Goal: Transaction & Acquisition: Purchase product/service

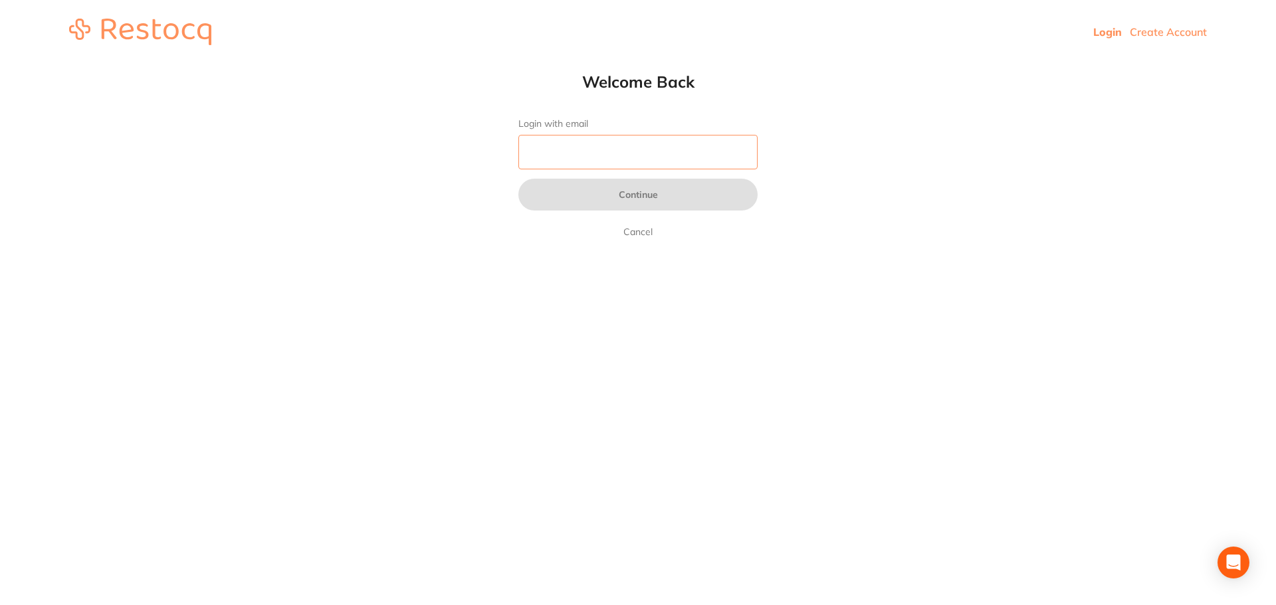
click at [552, 152] on input "Login with email" at bounding box center [637, 152] width 239 height 35
type input "[EMAIL_ADDRESS][DOMAIN_NAME]"
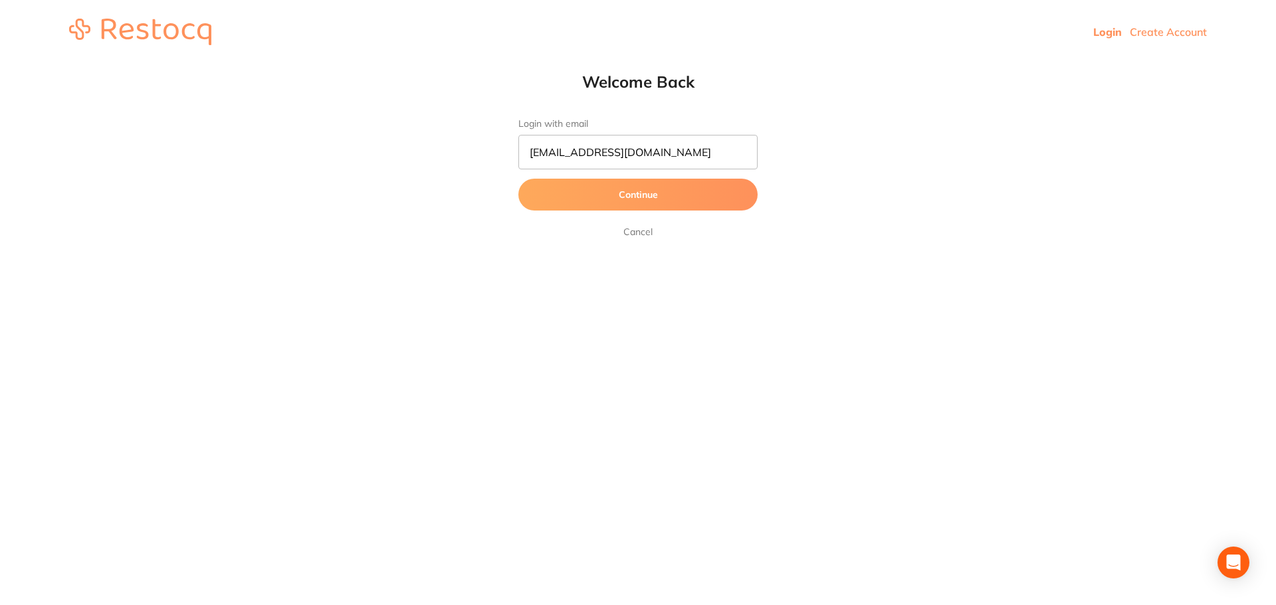
click at [610, 197] on button "Continue" at bounding box center [637, 195] width 239 height 32
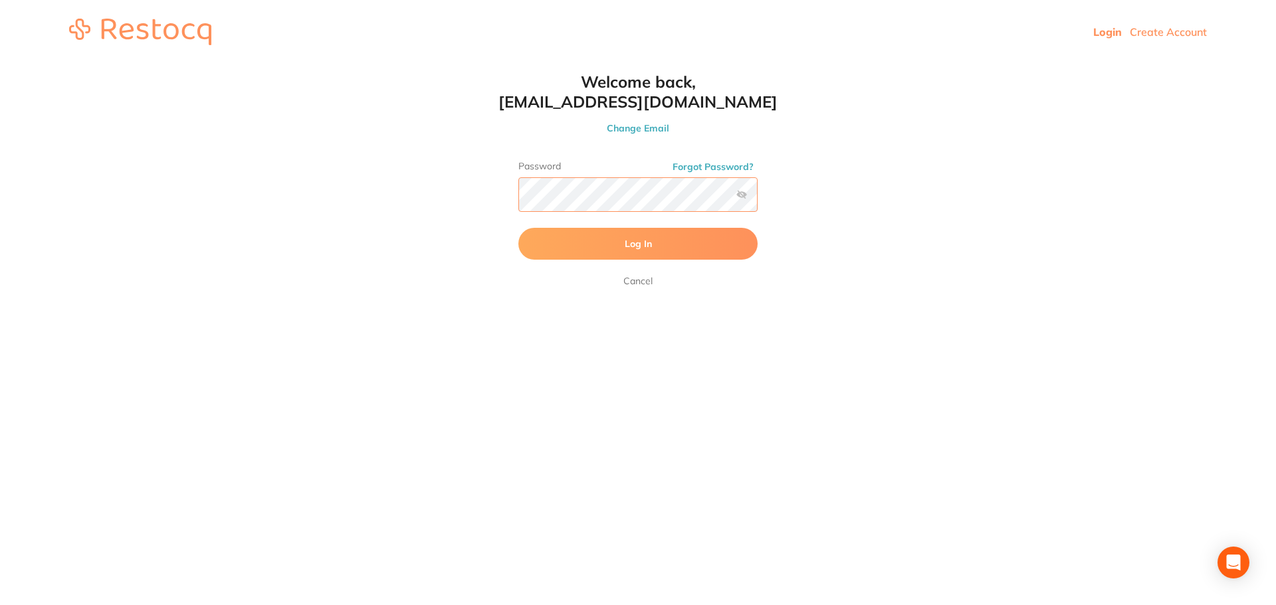
click at [518, 228] on button "Log In" at bounding box center [637, 244] width 239 height 32
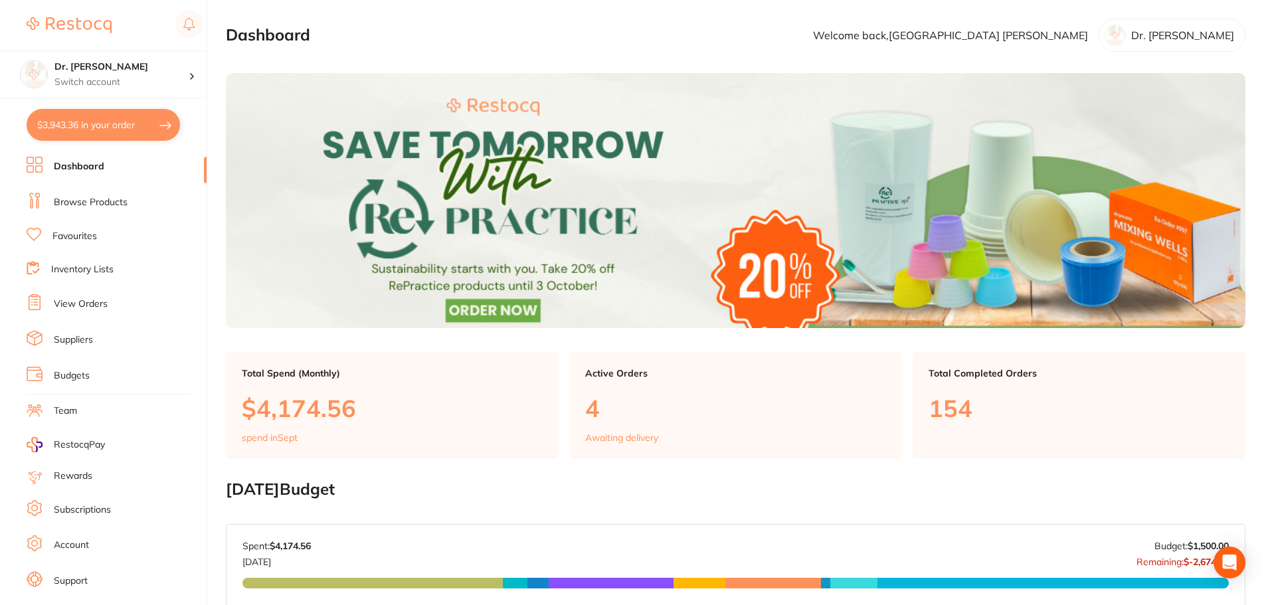
click at [109, 130] on button "$3,943.36 in your order" at bounding box center [103, 125] width 153 height 32
checkbox input "true"
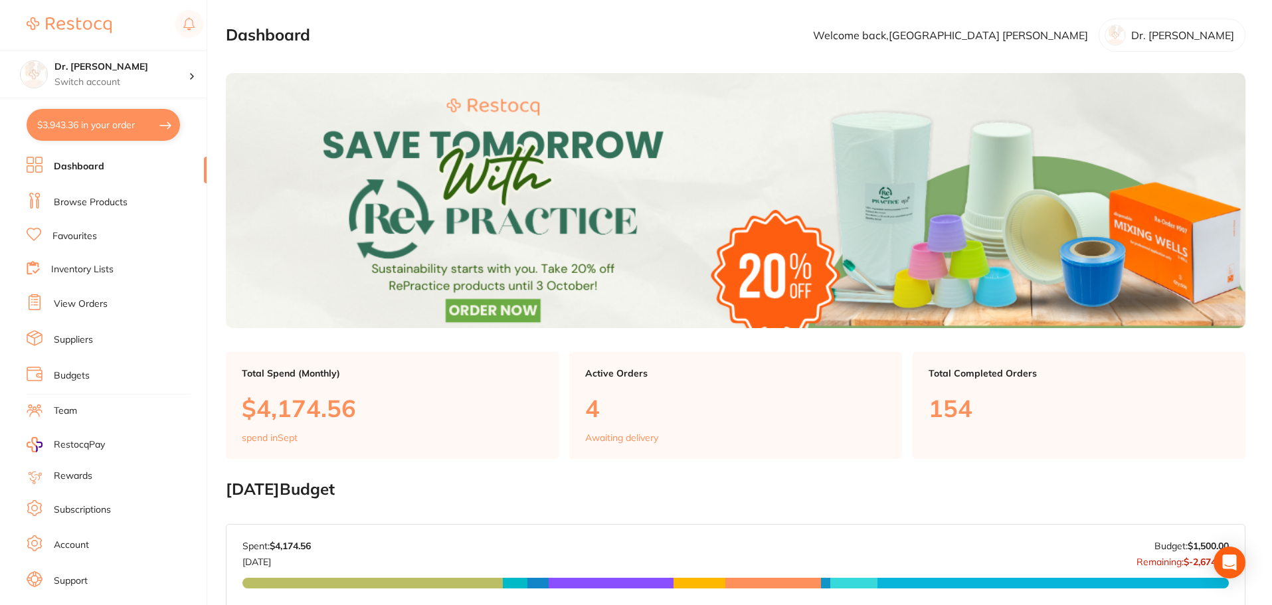
checkbox input "true"
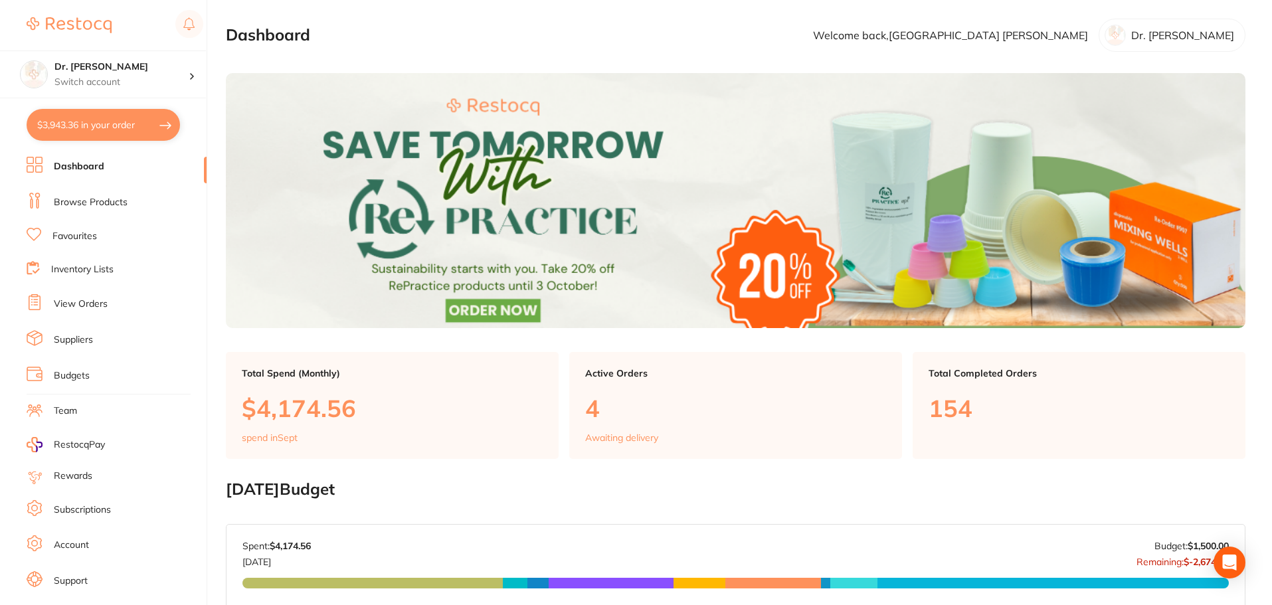
checkbox input "true"
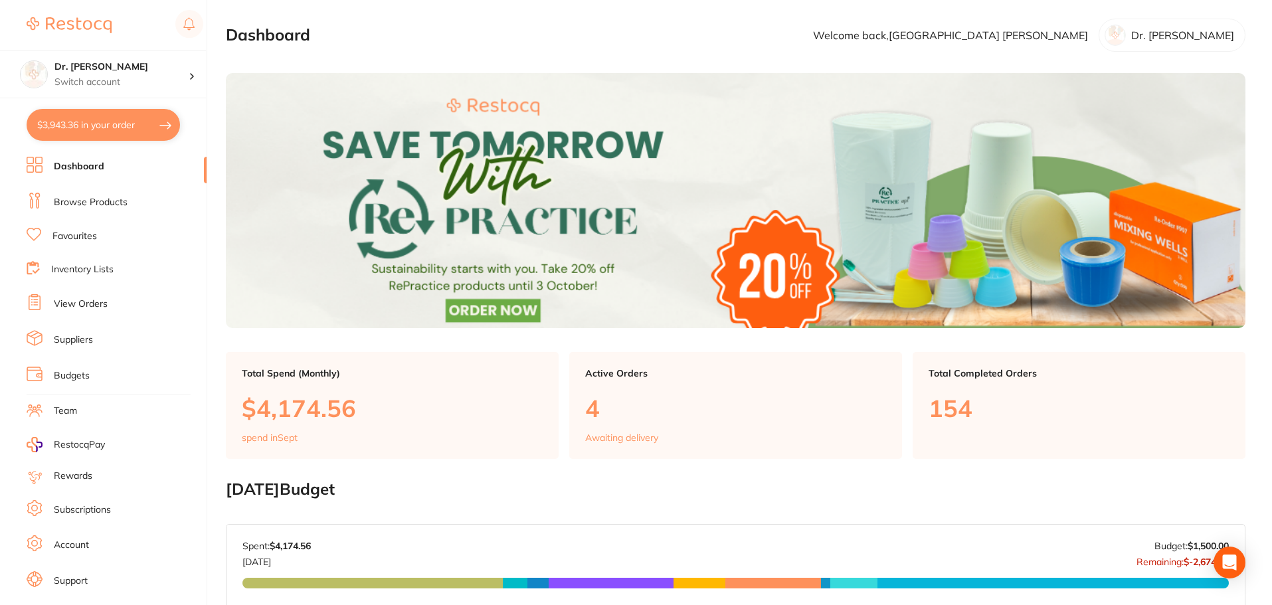
checkbox input "true"
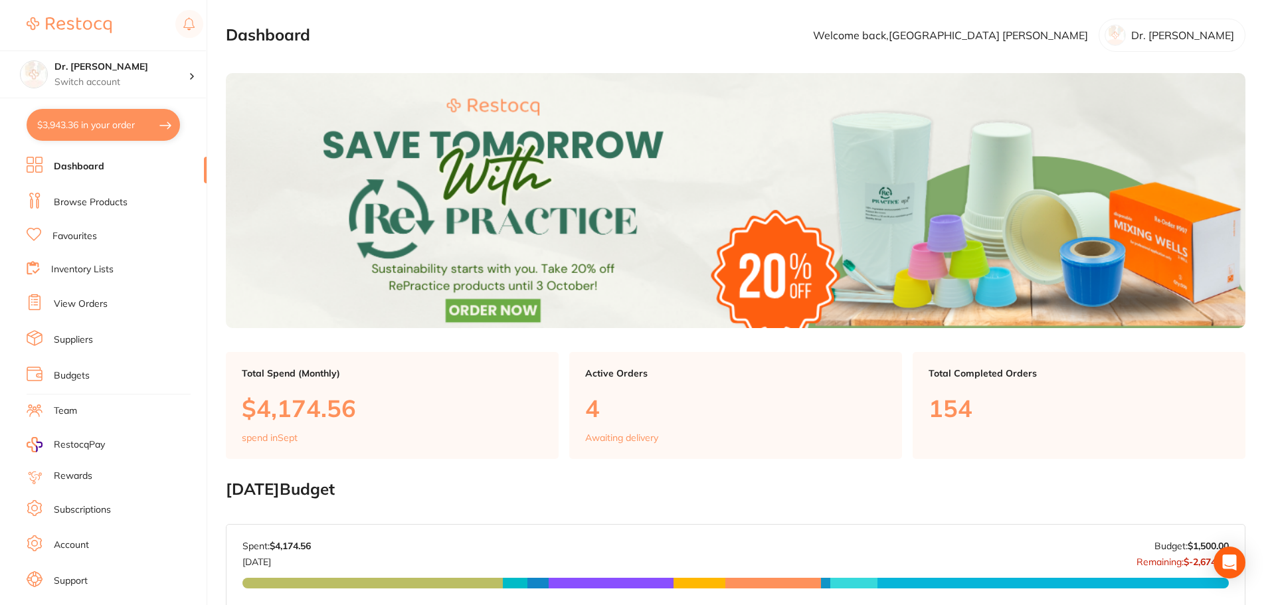
checkbox input "true"
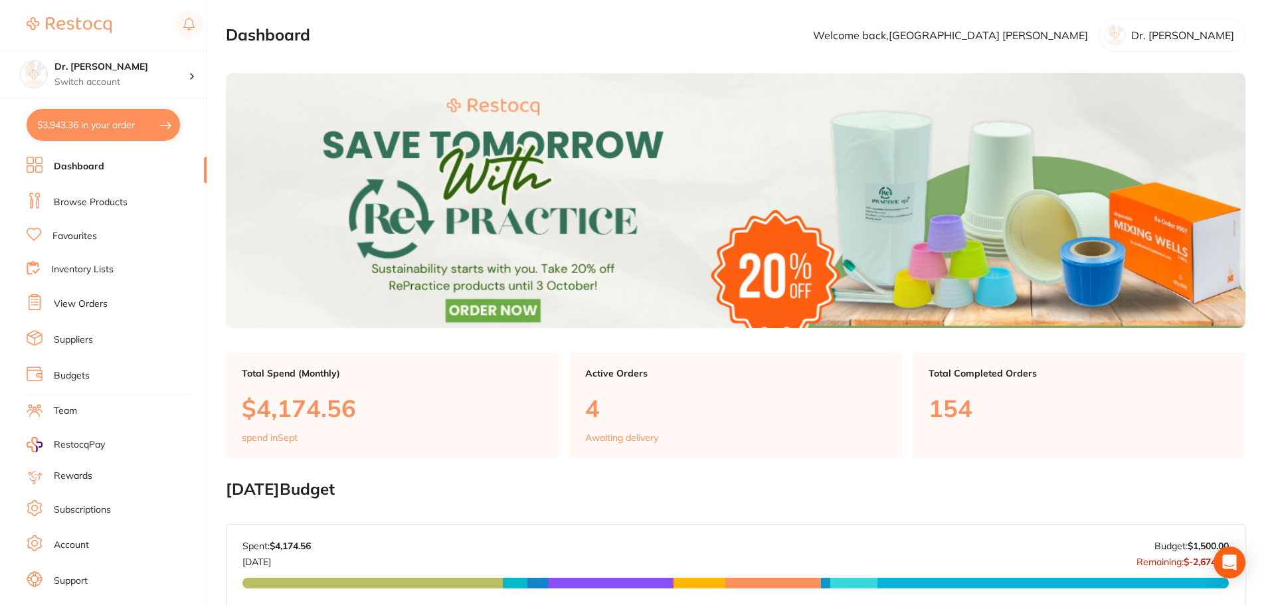
checkbox input "true"
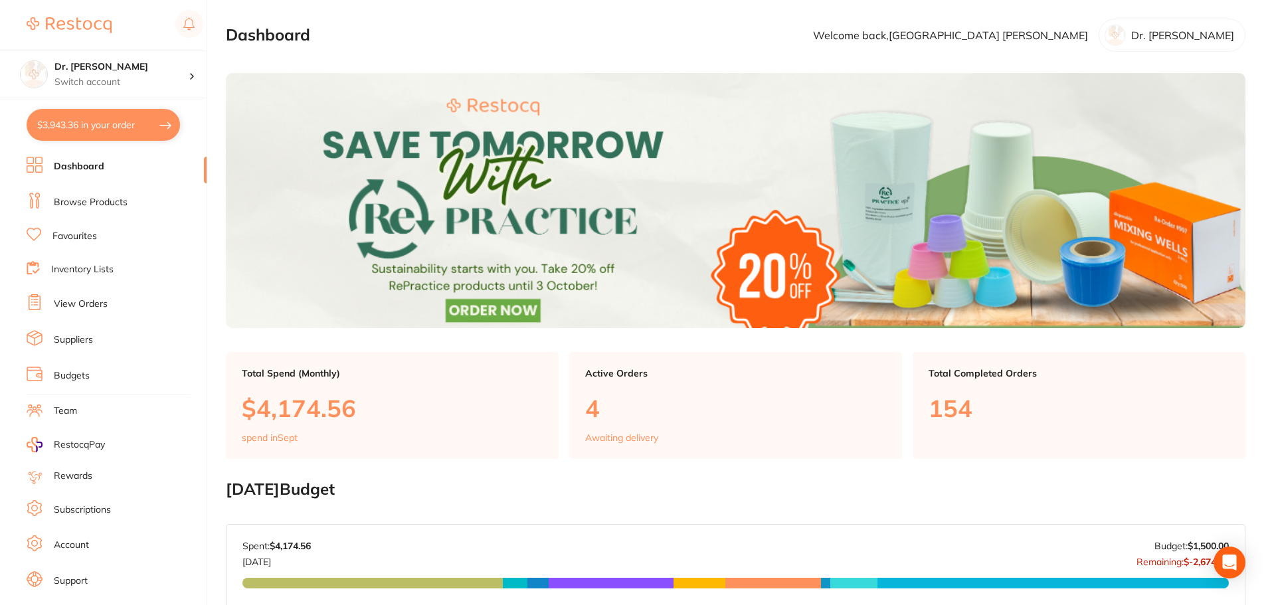
checkbox input "true"
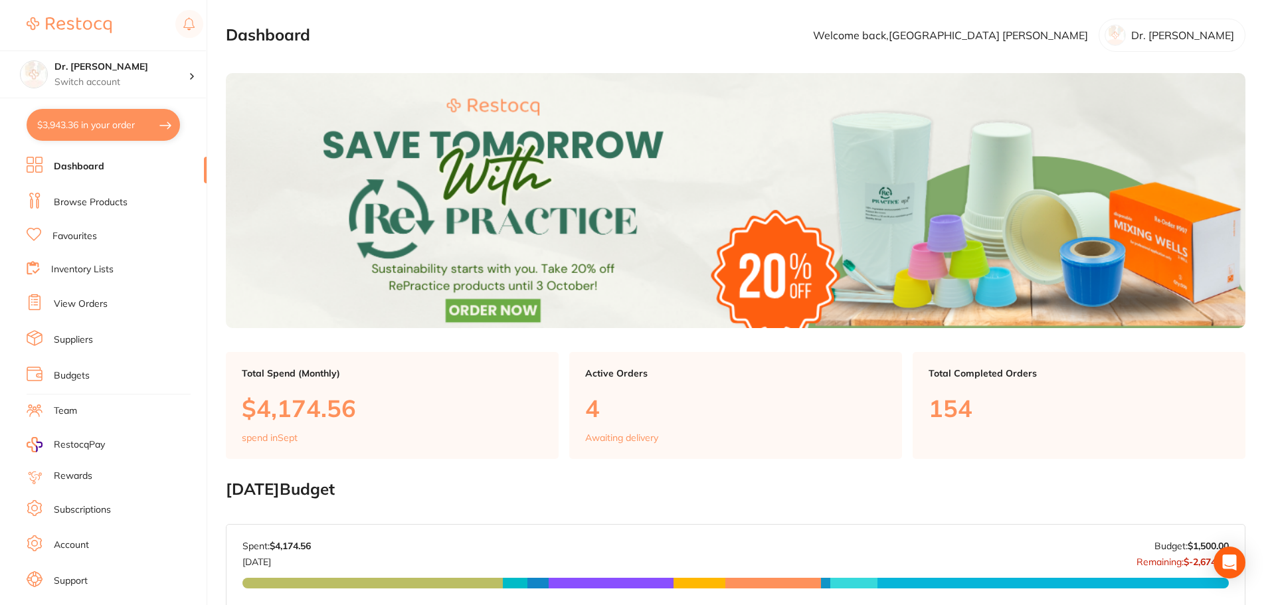
checkbox input "true"
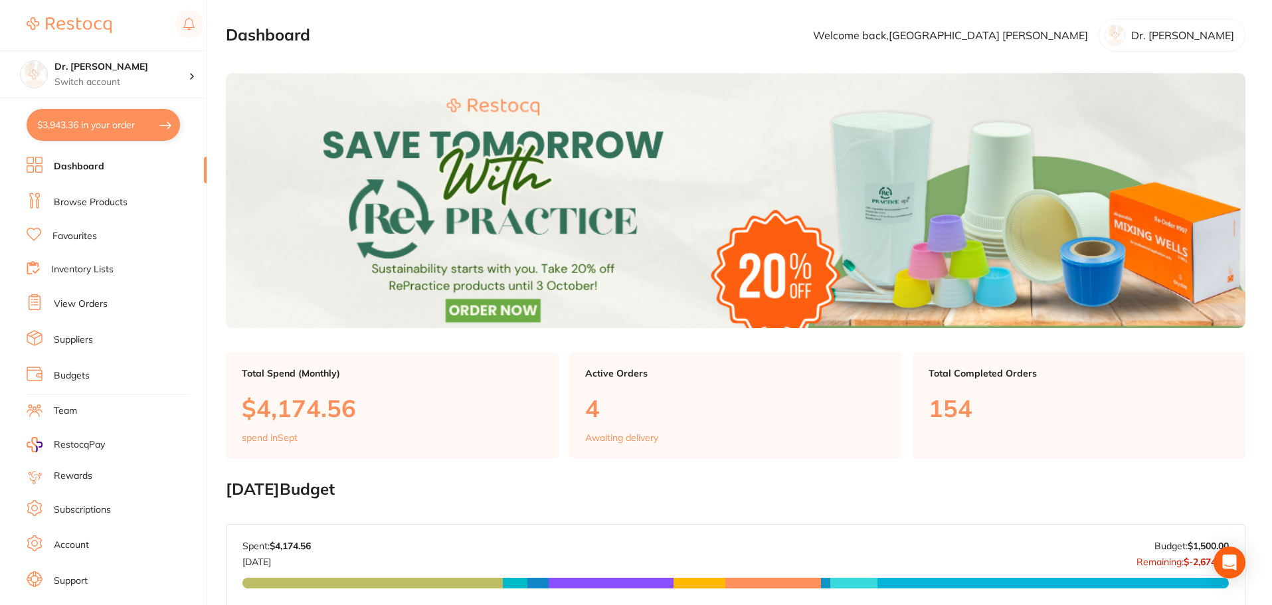
checkbox input "true"
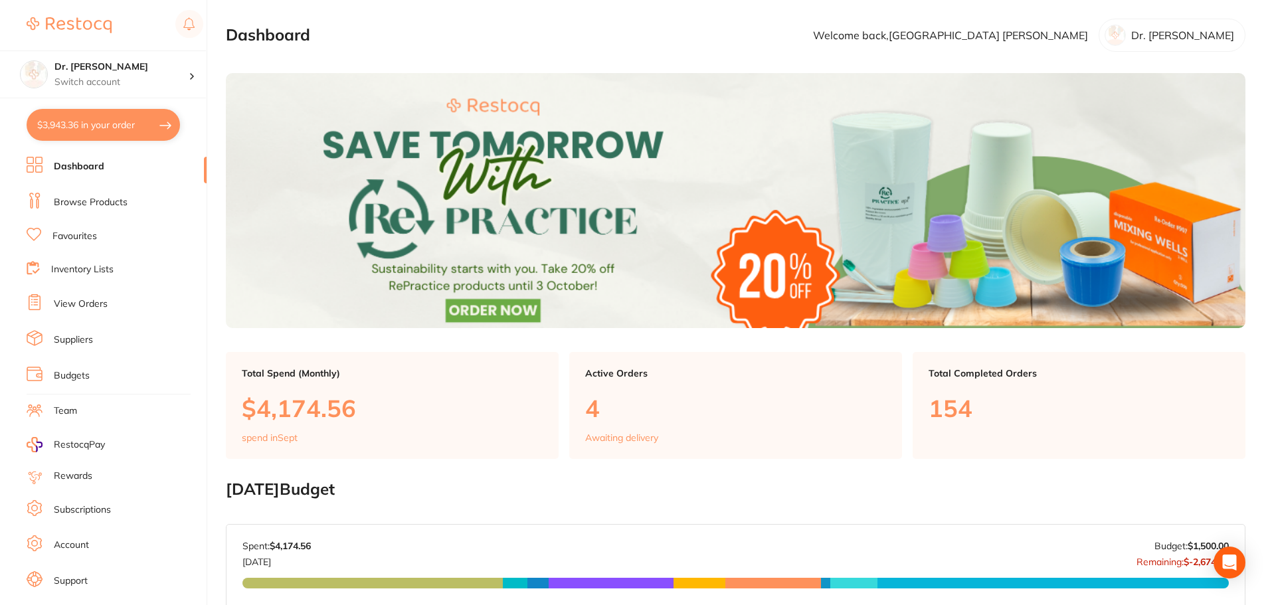
checkbox input "true"
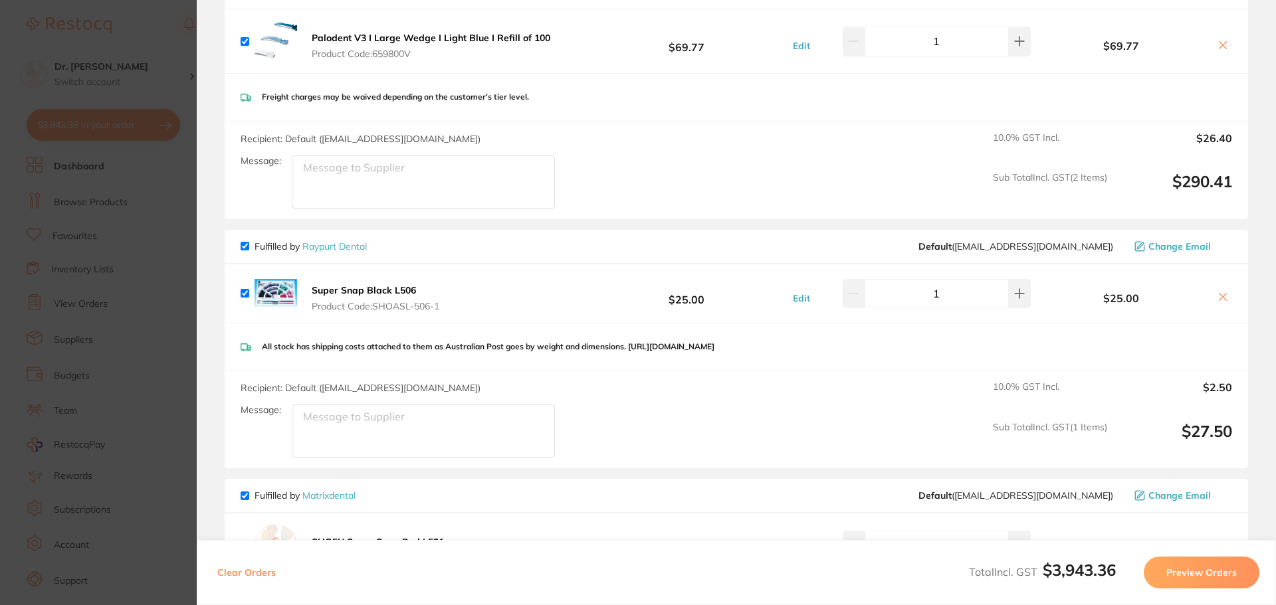
scroll to position [3056, 0]
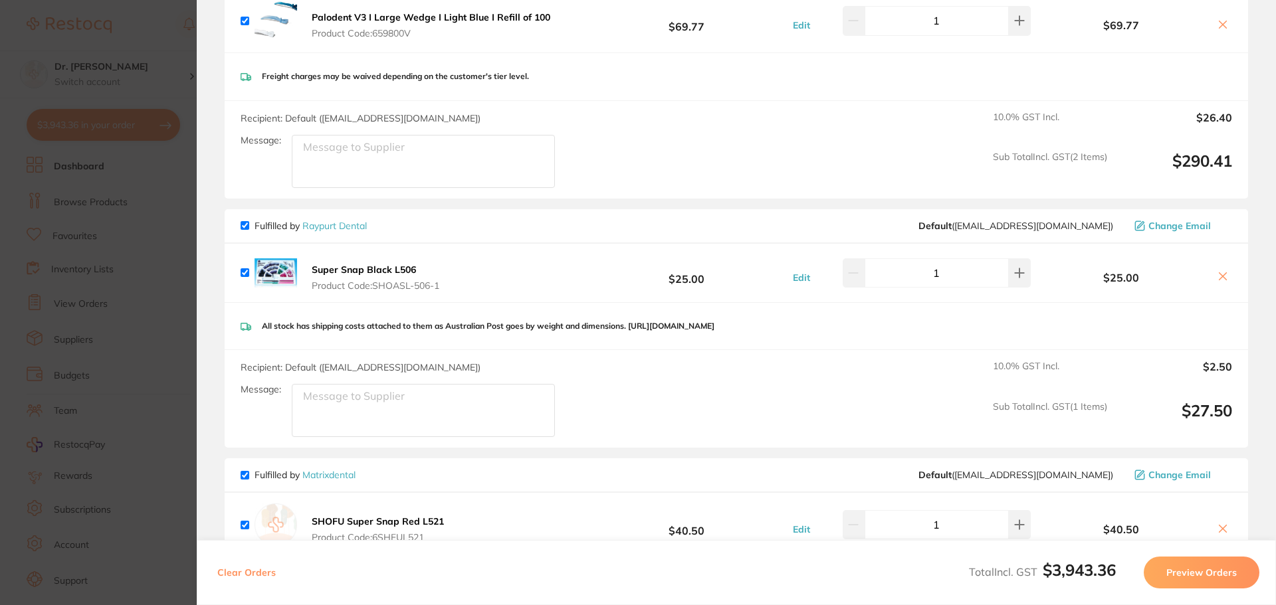
click at [1223, 271] on icon at bounding box center [1222, 276] width 11 height 11
checkbox input "false"
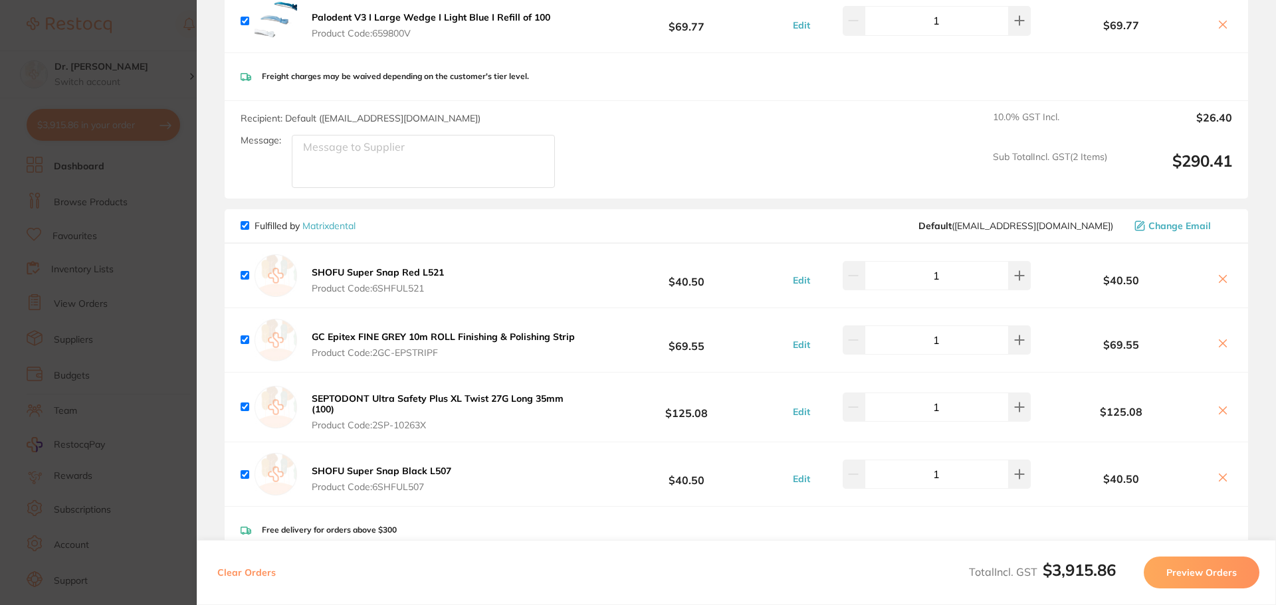
click at [114, 45] on section "Update RRP Set your pre negotiated price for this item. Item Agreed RRP (excl. …" at bounding box center [638, 302] width 1276 height 605
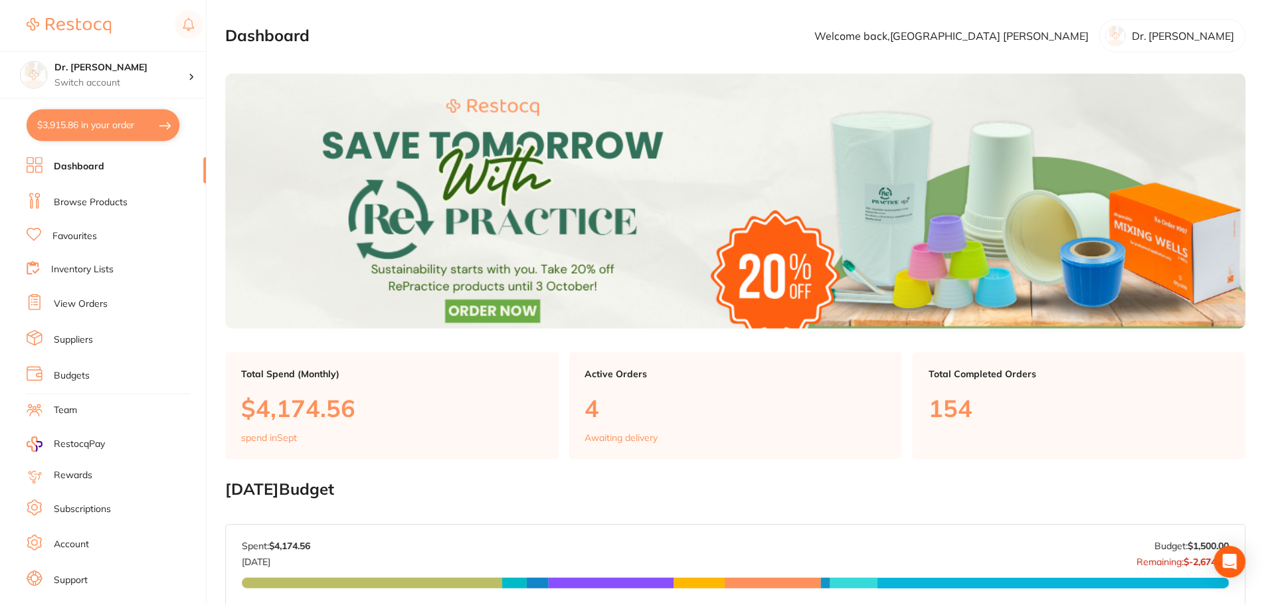
scroll to position [1, 0]
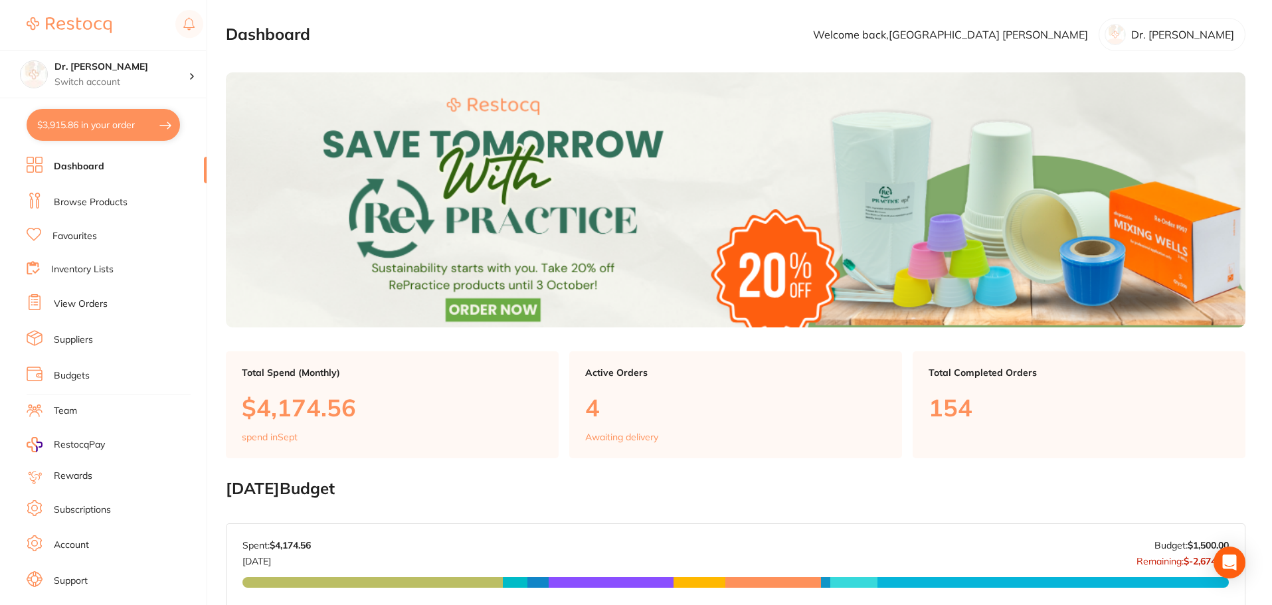
click at [68, 206] on link "Browse Products" at bounding box center [91, 202] width 74 height 13
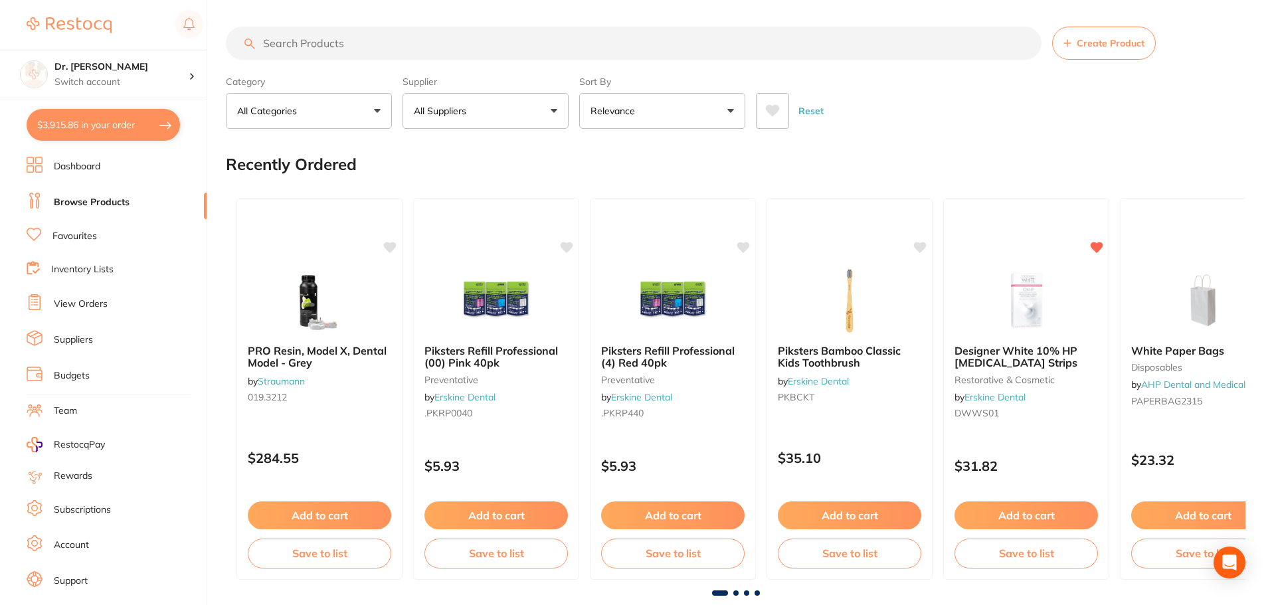
click at [280, 43] on input "search" at bounding box center [634, 43] width 816 height 33
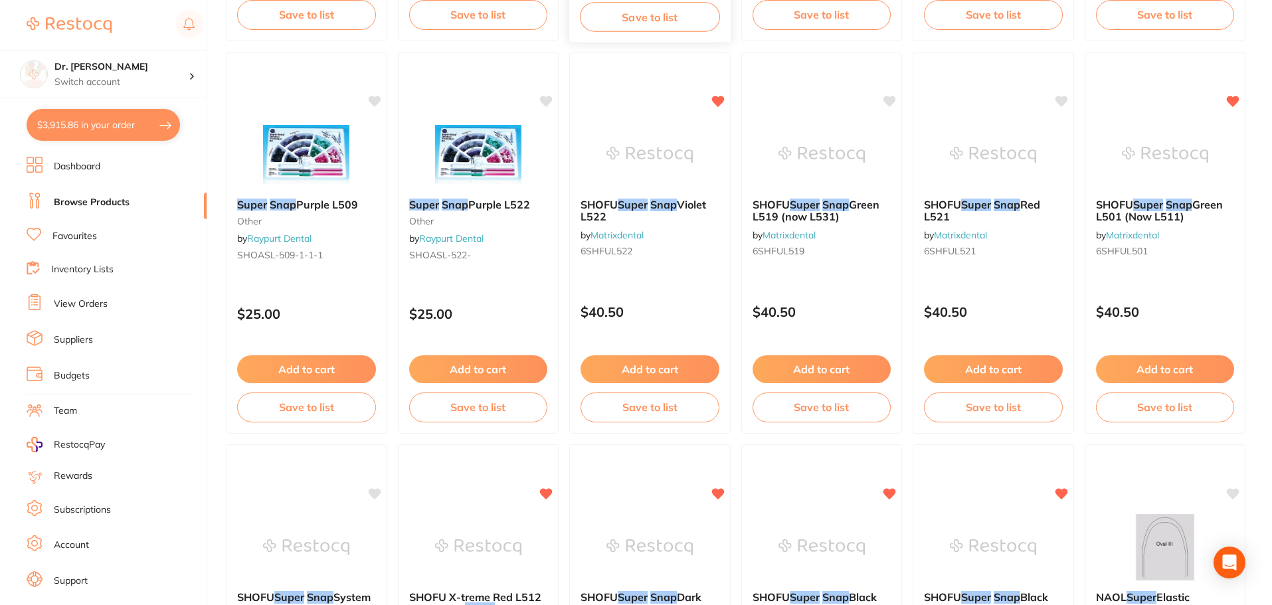
scroll to position [598, 0]
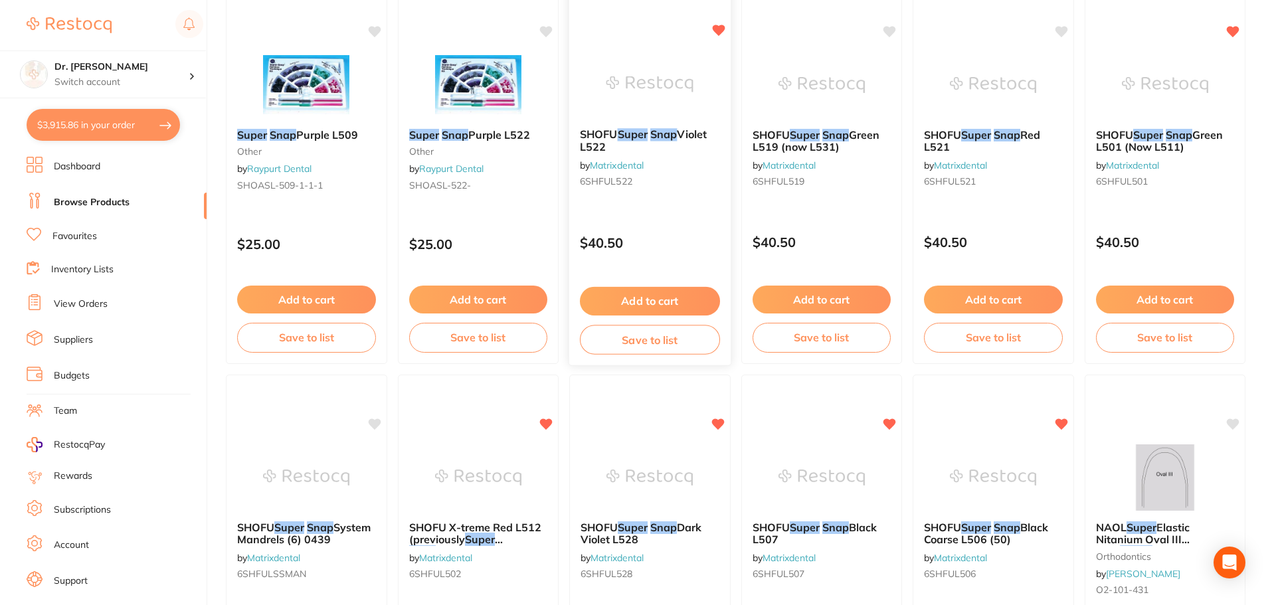
type input "super snap"
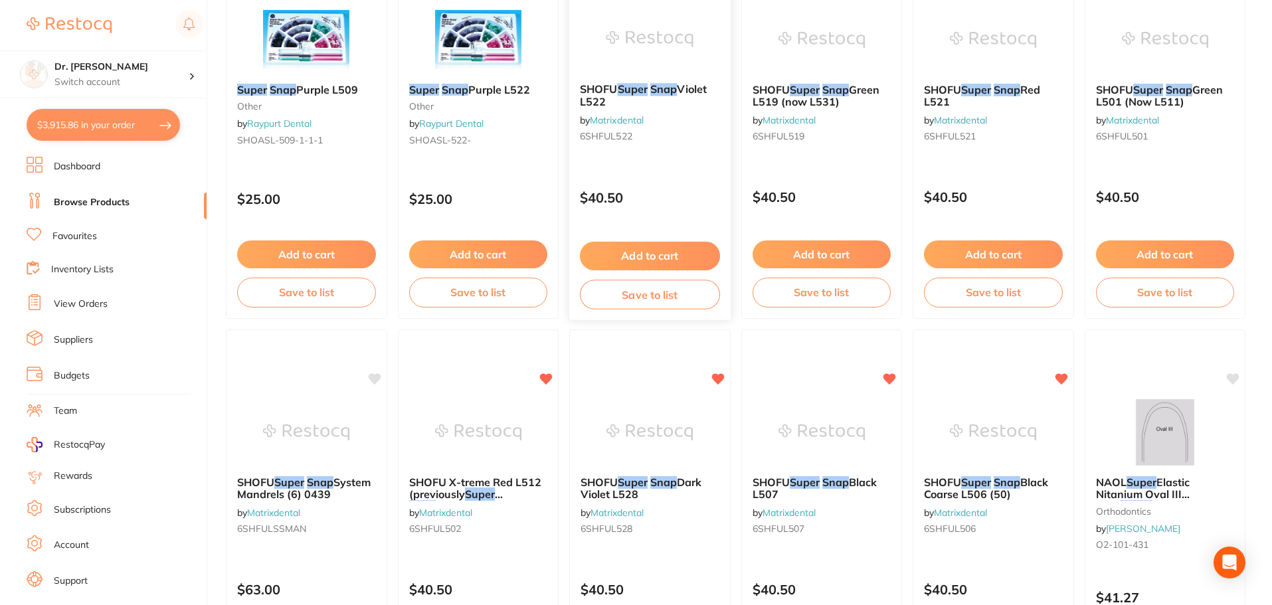
scroll to position [797, 0]
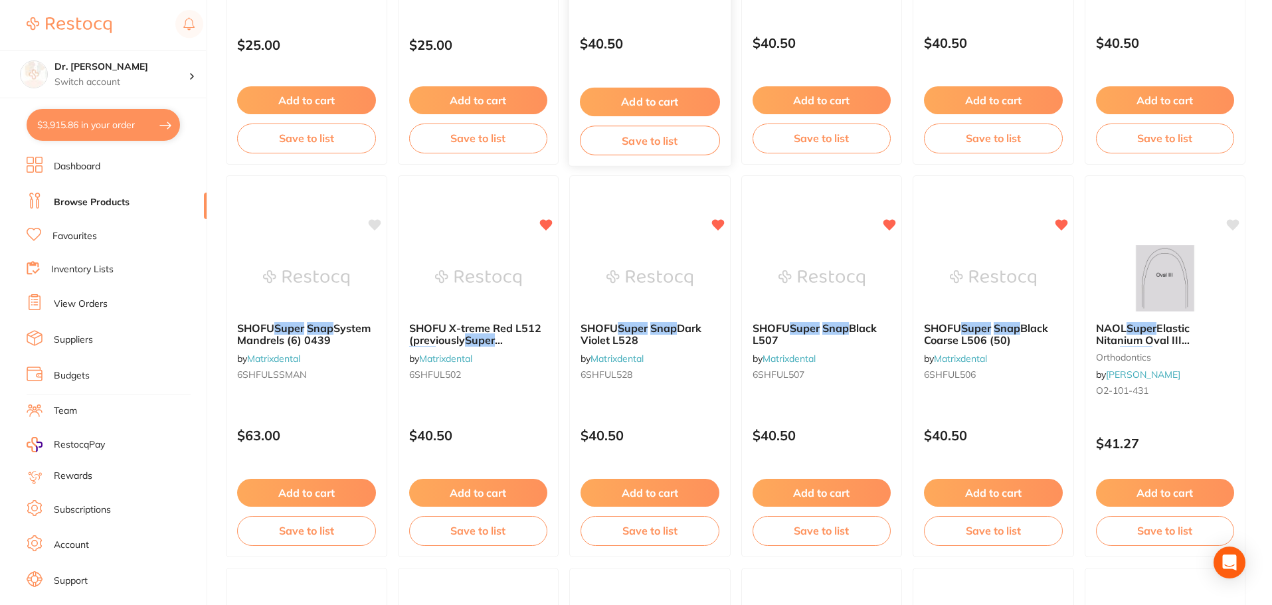
click at [993, 405] on div "SHOFU Super Snap Black Coarse L506 (50) by Matrixdental 6SHFUL506 $40.50 Add to…" at bounding box center [993, 366] width 161 height 382
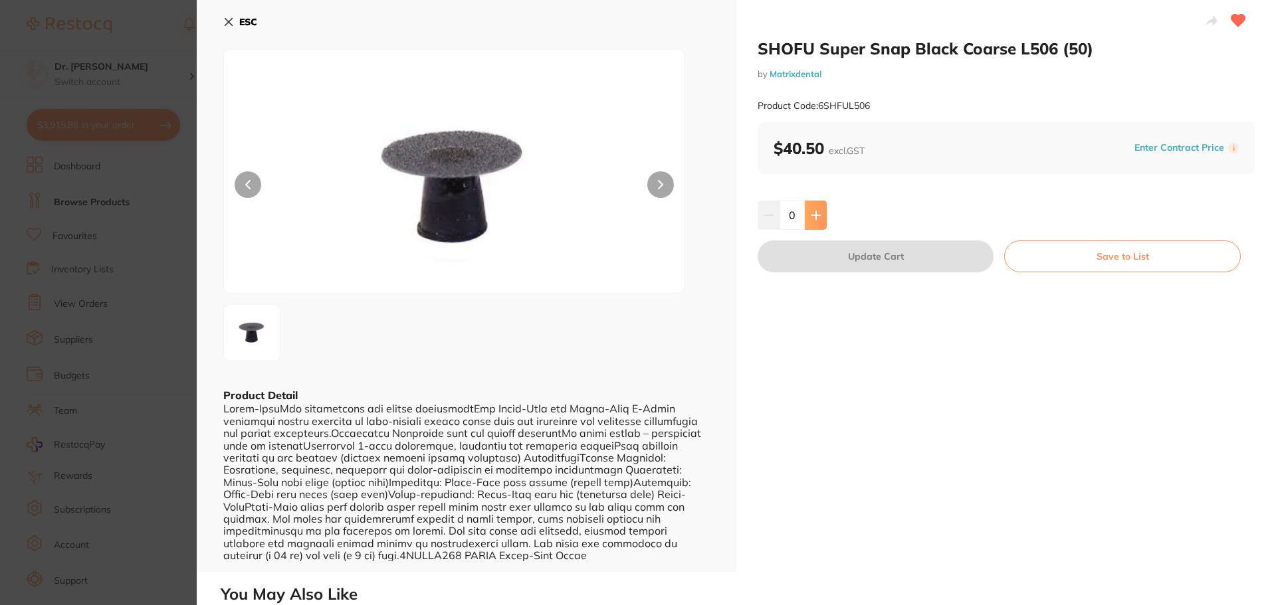
click at [822, 214] on button at bounding box center [816, 215] width 22 height 29
type input "1"
click at [869, 261] on button "Update Cart" at bounding box center [875, 257] width 236 height 32
checkbox input "false"
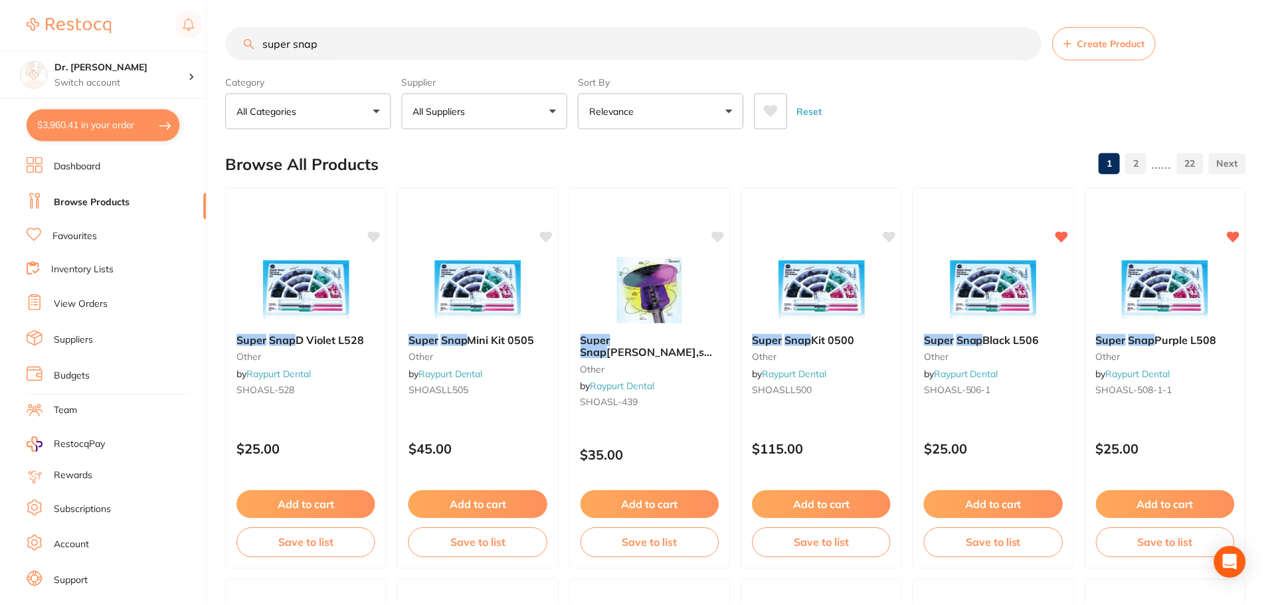
scroll to position [797, 0]
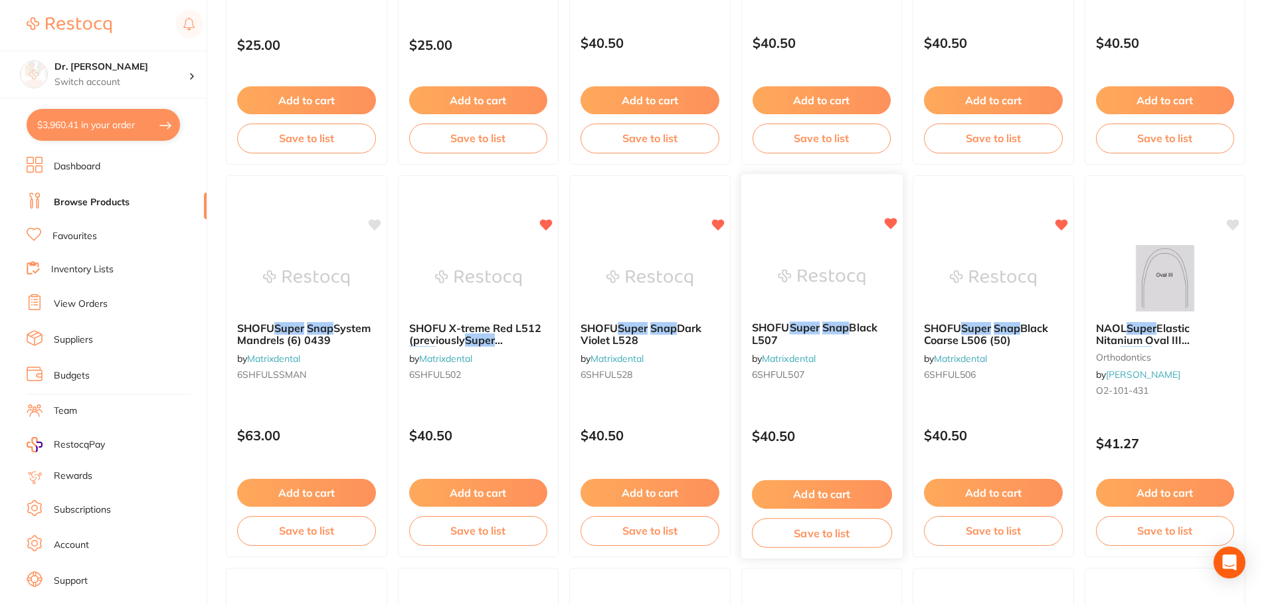
click at [835, 495] on button "Add to cart" at bounding box center [821, 494] width 140 height 29
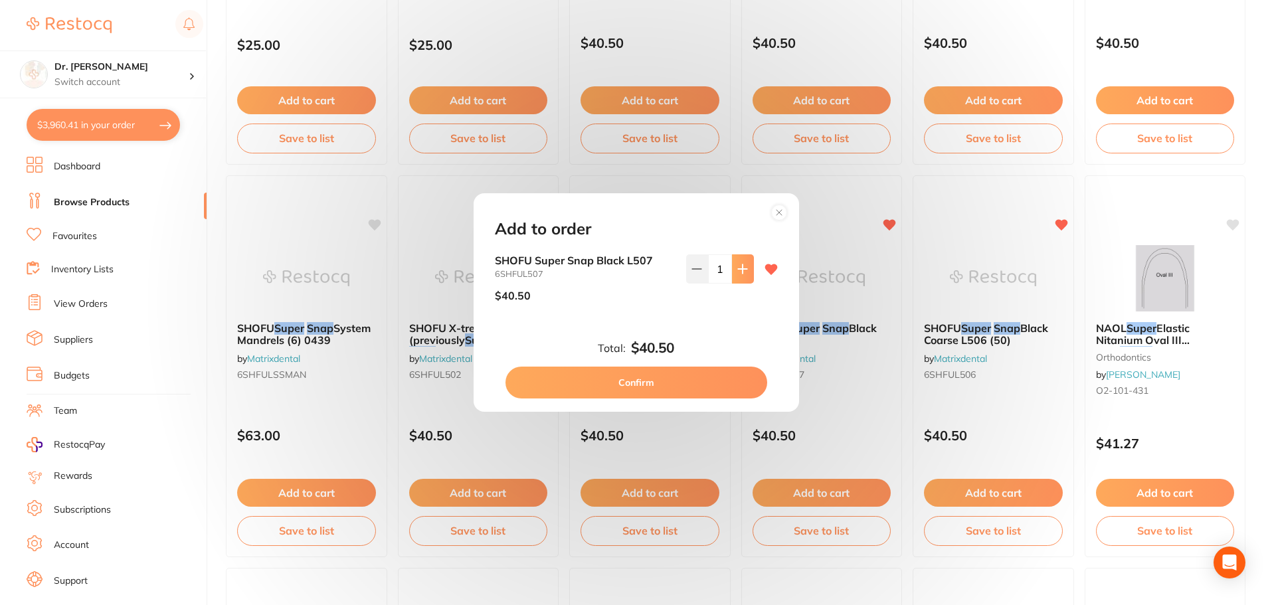
click at [737, 270] on icon at bounding box center [742, 269] width 11 height 11
type input "2"
click at [686, 379] on button "Confirm" at bounding box center [637, 383] width 262 height 32
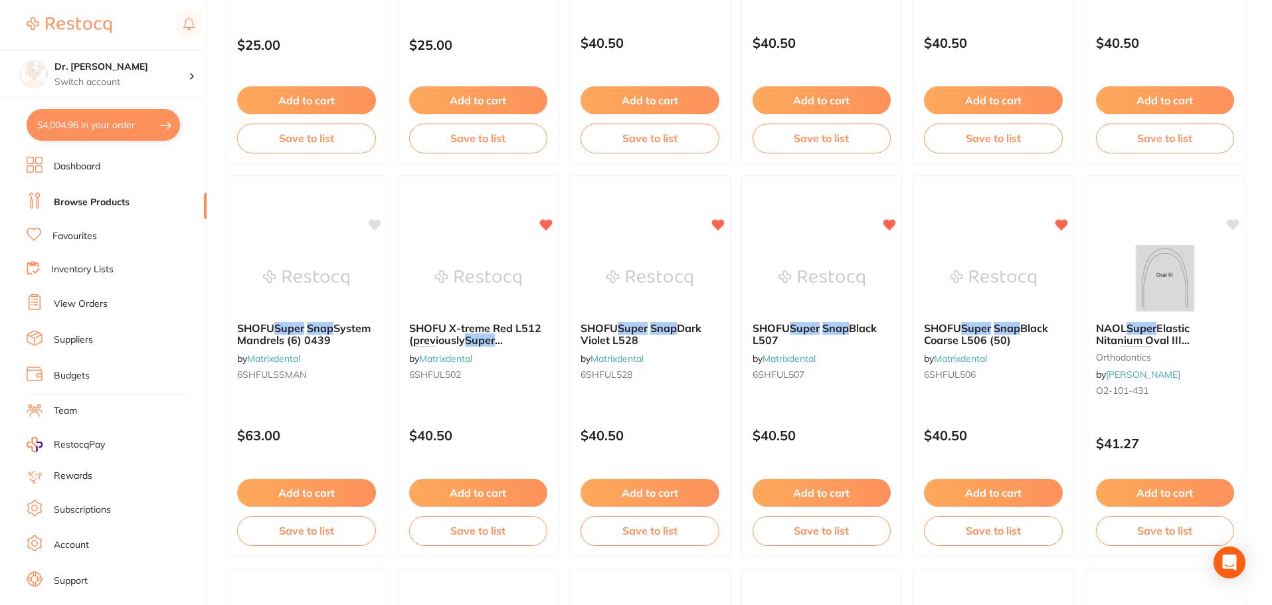
type input "2"
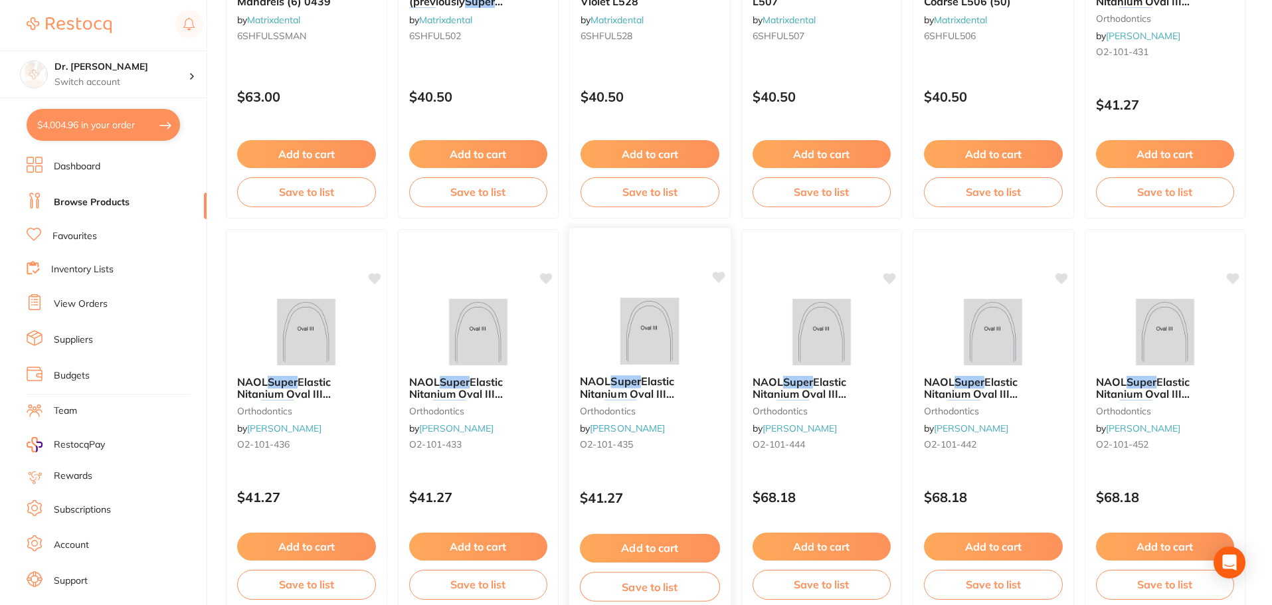
scroll to position [1129, 0]
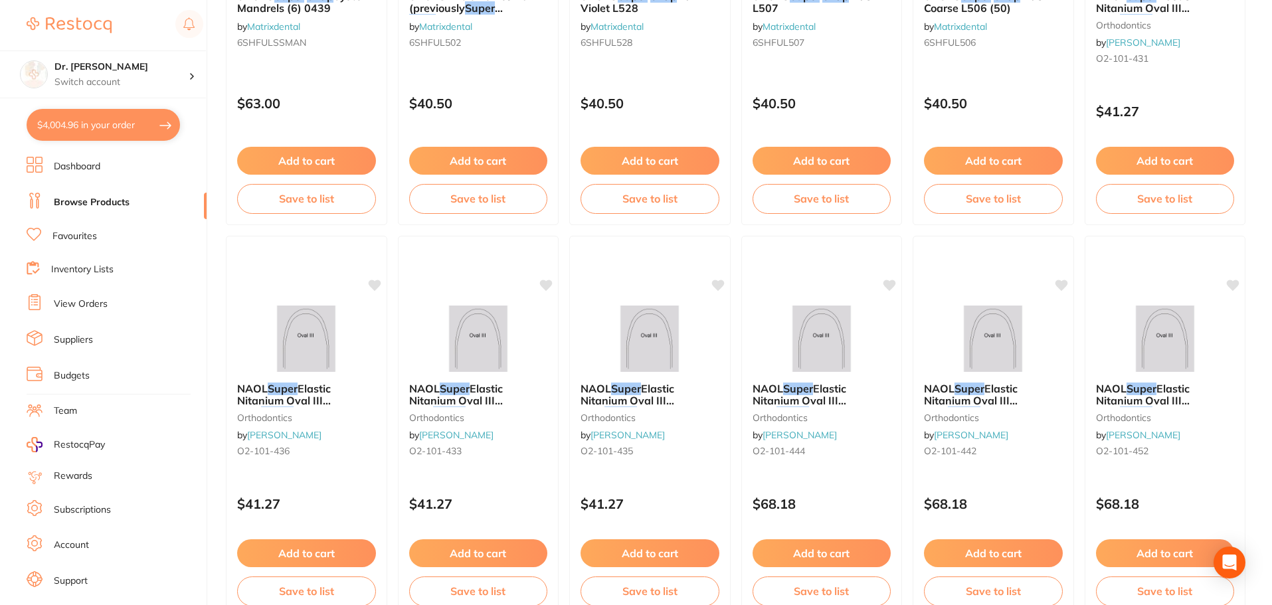
click at [80, 124] on button "$4,004.96 in your order" at bounding box center [103, 125] width 153 height 32
checkbox input "true"
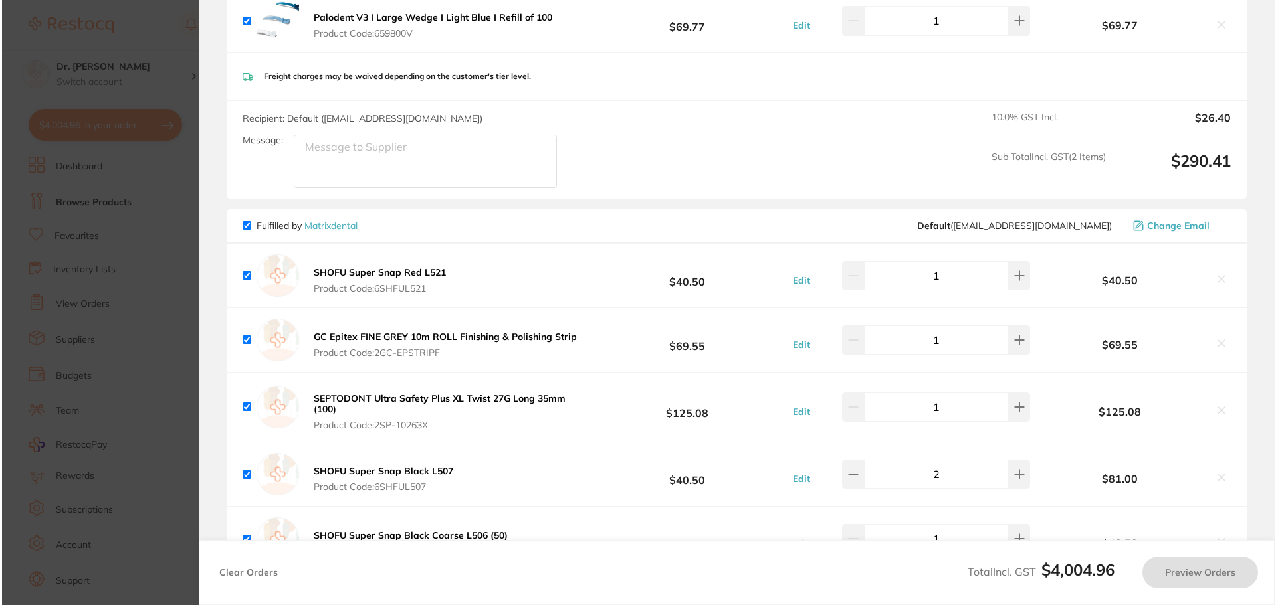
scroll to position [0, 0]
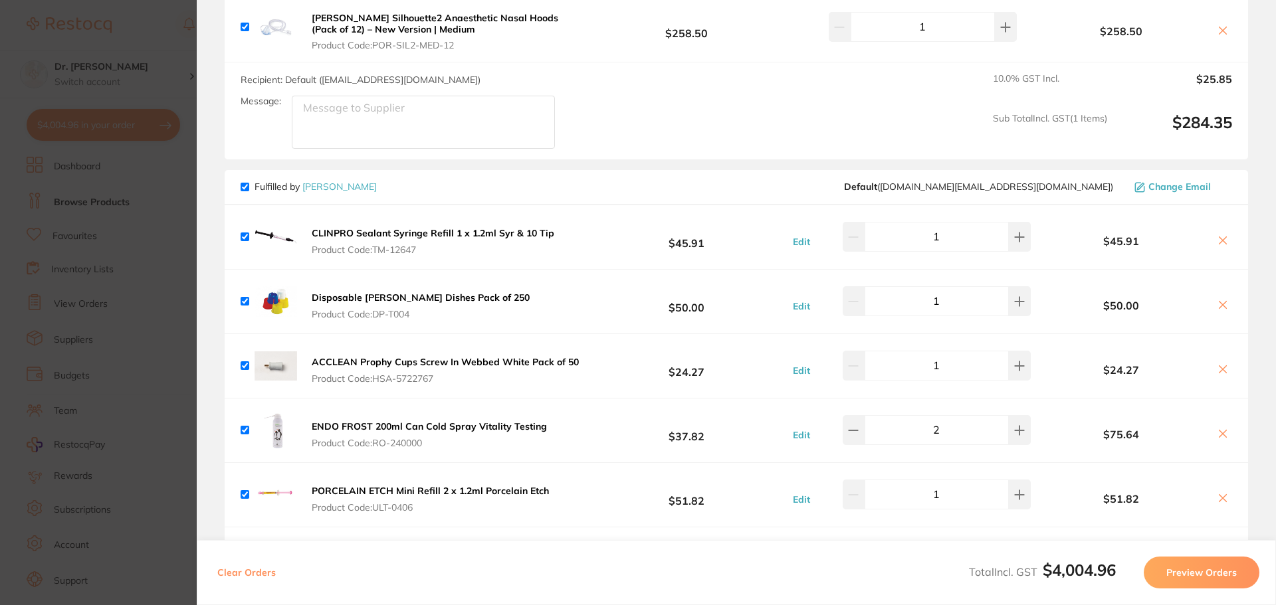
drag, startPoint x: 496, startPoint y: 267, endPoint x: 586, endPoint y: 31, distance: 253.0
